Goal: Information Seeking & Learning: Check status

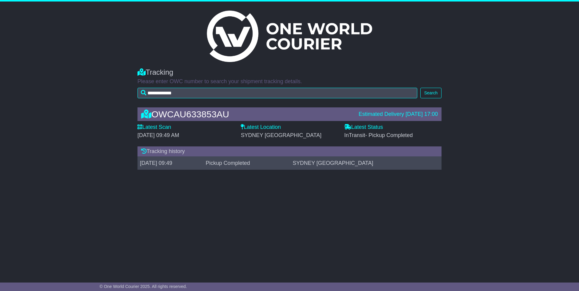
click at [392, 136] on span "- Pickup Completed" at bounding box center [389, 135] width 48 height 6
